Goal: Register for event/course

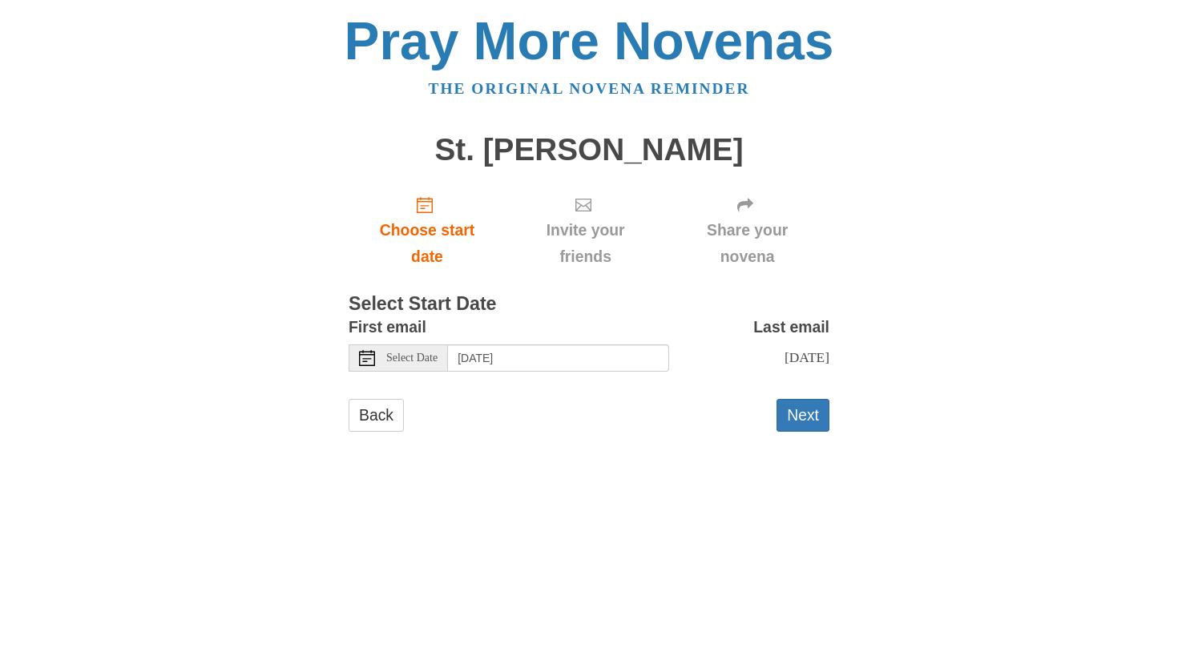
click at [425, 353] on span "Select Date" at bounding box center [411, 358] width 51 height 11
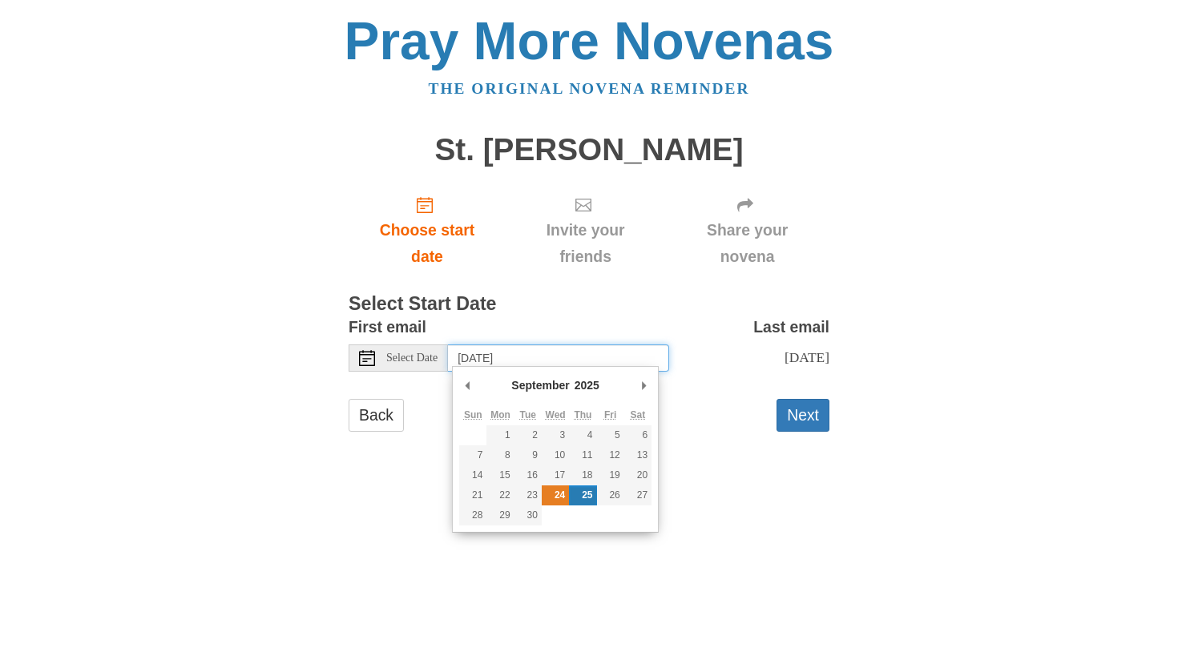
type input "Wednesday, September 24th"
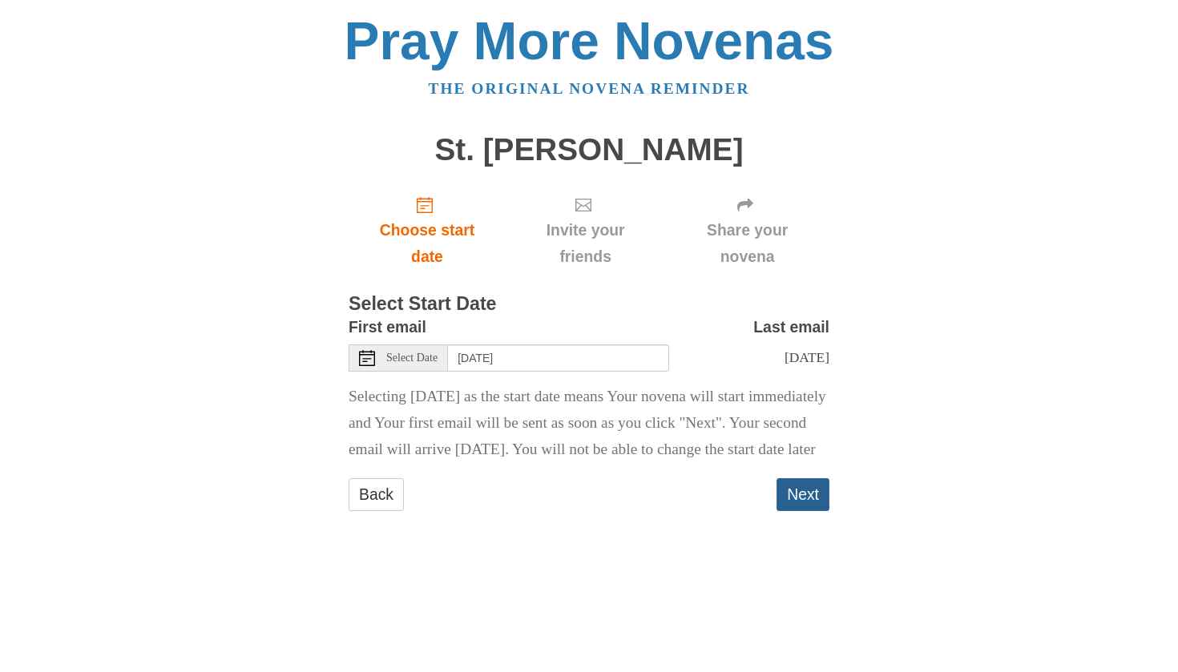
click at [804, 511] on button "Next" at bounding box center [802, 494] width 53 height 33
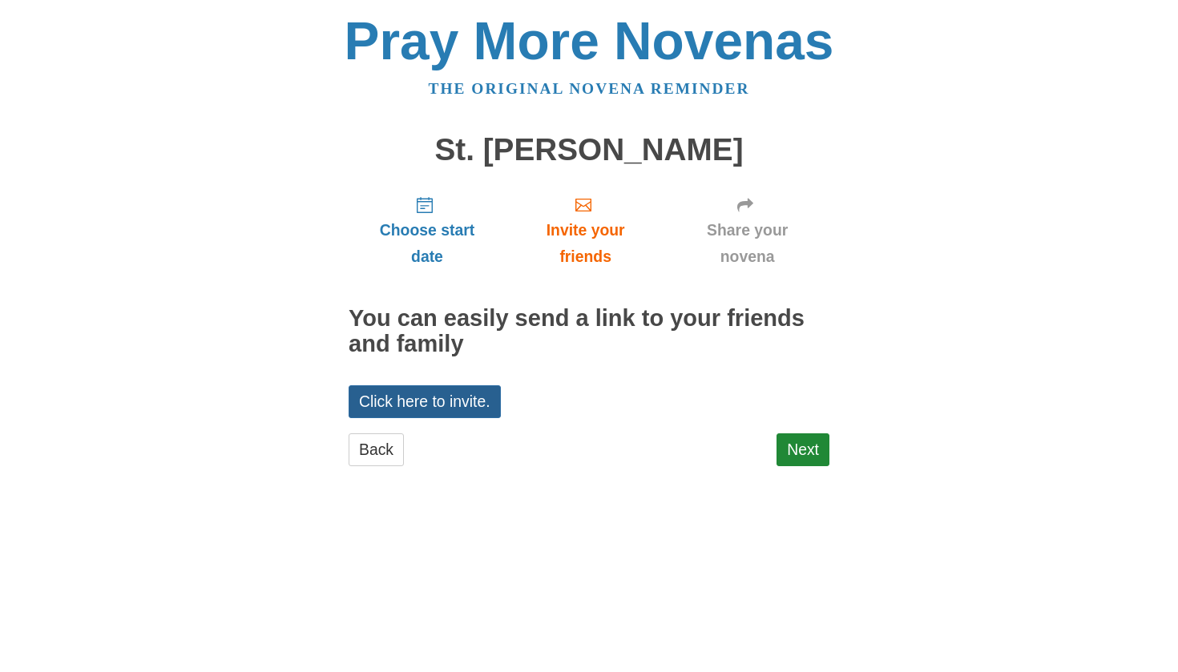
click at [473, 390] on link "Click here to invite." at bounding box center [425, 401] width 152 height 33
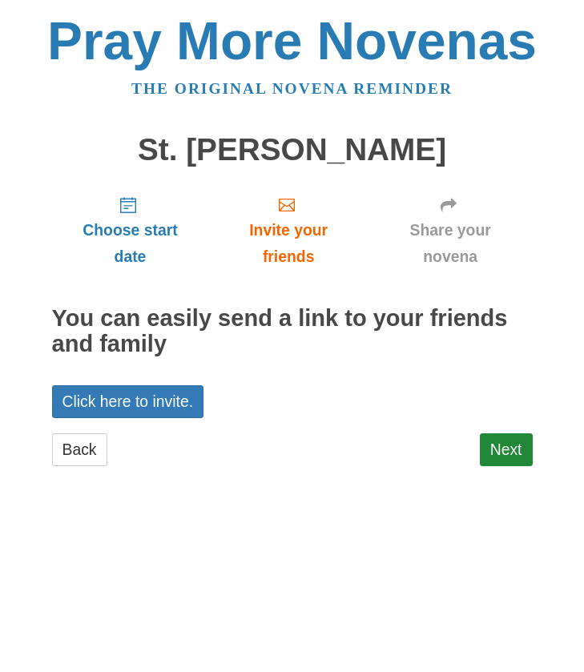
click at [453, 214] on link "Share your novena" at bounding box center [451, 230] width 164 height 95
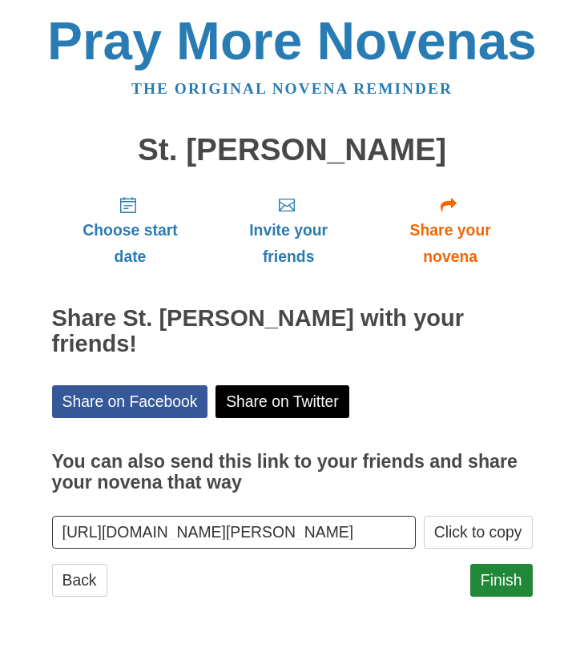
click at [163, 385] on link "Share on Facebook" at bounding box center [130, 401] width 156 height 33
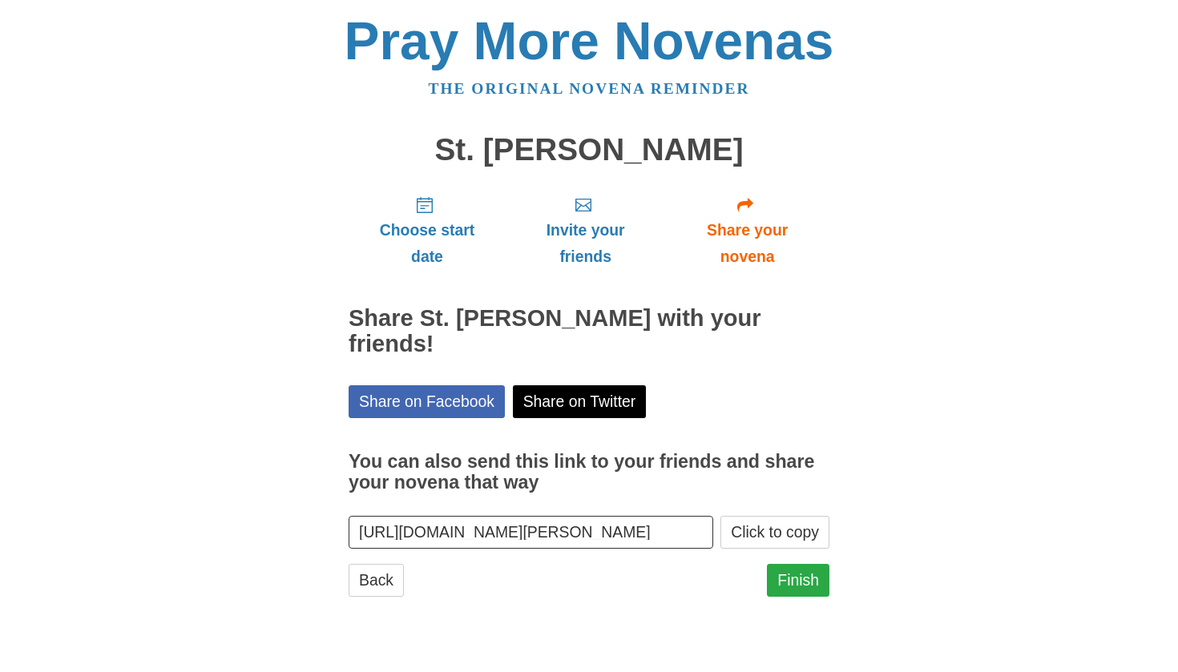
click at [583, 576] on link "Finish" at bounding box center [798, 580] width 62 height 33
